Goal: Transaction & Acquisition: Download file/media

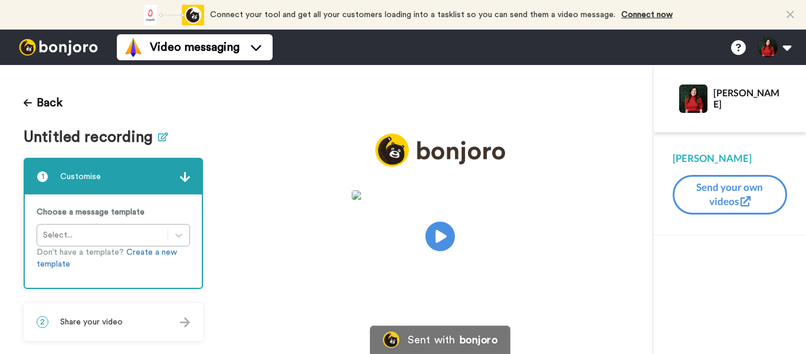
click at [158, 135] on icon at bounding box center [163, 136] width 10 height 9
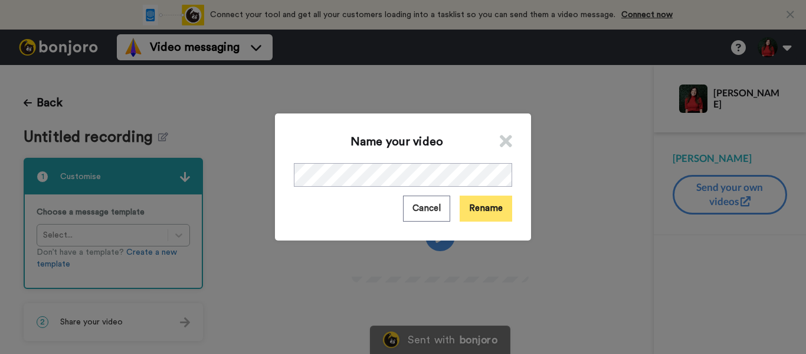
click at [477, 213] on button "Rename" at bounding box center [486, 207] width 53 height 25
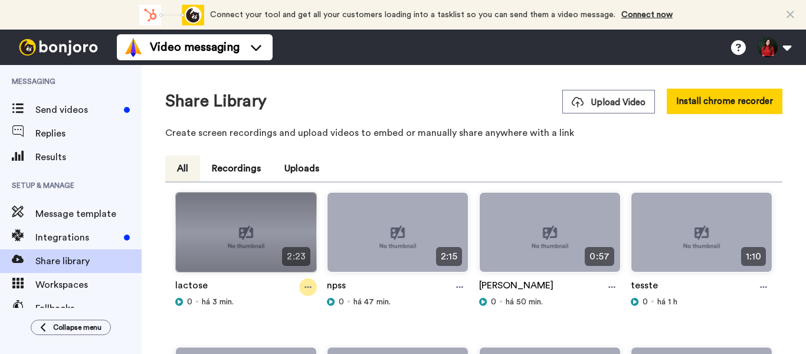
click at [307, 287] on icon at bounding box center [308, 287] width 7 height 8
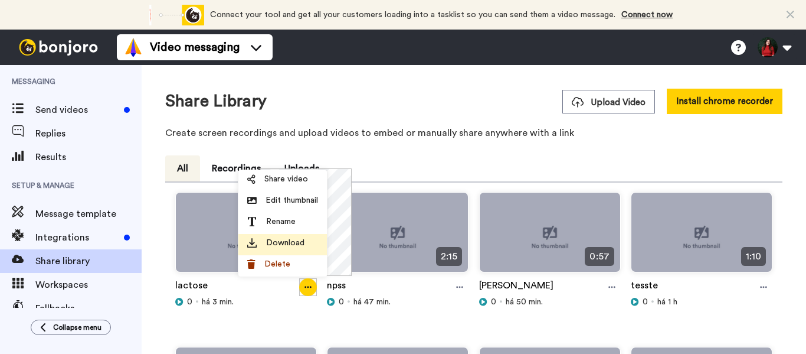
click at [265, 240] on div "Download" at bounding box center [282, 243] width 71 height 12
